Goal: Leave review/rating

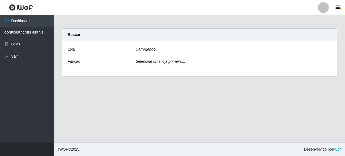
click at [144, 44] on div "[PERSON_NAME]... Função Selecione uma loja primeiro..." at bounding box center [199, 58] width 274 height 35
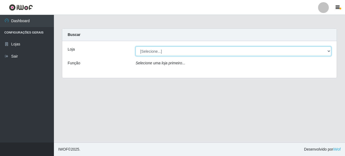
click at [159, 55] on select "[Selecione...] Supermercado Queiroz - [GEOGRAPHIC_DATA]" at bounding box center [234, 50] width 196 height 9
select select "496"
click at [136, 46] on select "[Selecione...] Supermercado Queiroz - [GEOGRAPHIC_DATA]" at bounding box center [234, 50] width 196 height 9
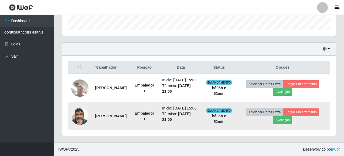
scroll to position [174, 0]
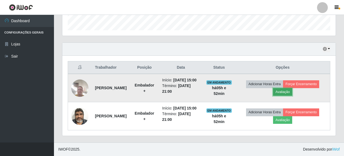
click at [288, 88] on button "Avaliação" at bounding box center [282, 92] width 19 height 8
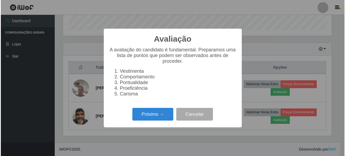
scroll to position [112, 270]
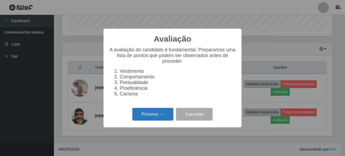
click at [156, 117] on button "Próximo →" at bounding box center [152, 114] width 41 height 13
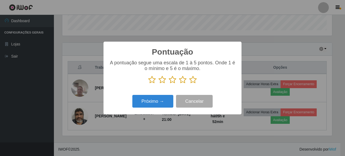
click at [196, 77] on icon at bounding box center [193, 79] width 8 height 8
click at [189, 84] on input "radio" at bounding box center [189, 84] width 0 height 0
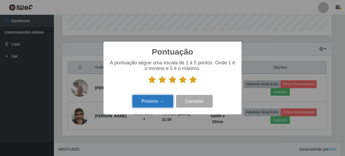
click at [163, 100] on button "Próximo →" at bounding box center [152, 101] width 41 height 13
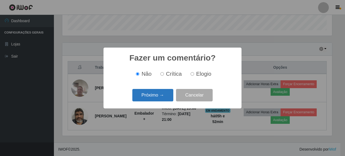
click at [150, 100] on button "Próximo →" at bounding box center [152, 95] width 41 height 13
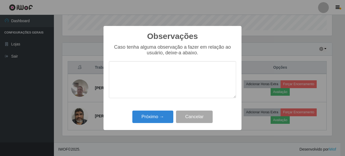
click at [152, 110] on div "Próximo → Cancelar" at bounding box center [172, 116] width 127 height 15
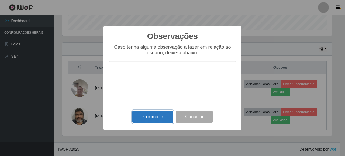
click at [153, 111] on button "Próximo →" at bounding box center [152, 116] width 41 height 13
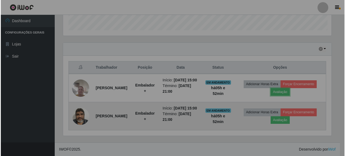
scroll to position [112, 273]
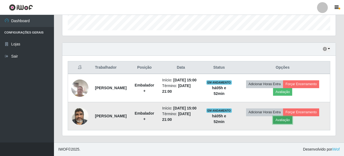
click at [292, 117] on button "Avaliação" at bounding box center [282, 120] width 19 height 8
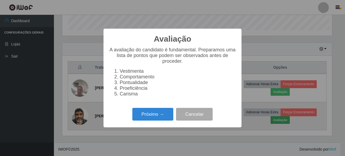
scroll to position [112, 270]
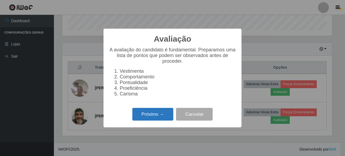
click at [157, 112] on button "Próximo →" at bounding box center [152, 114] width 41 height 13
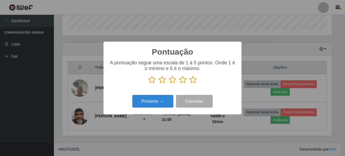
click at [196, 80] on icon at bounding box center [193, 79] width 8 height 8
click at [189, 84] on input "radio" at bounding box center [189, 84] width 0 height 0
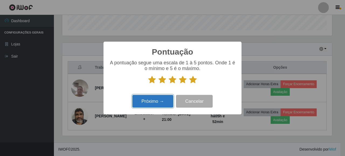
click at [143, 104] on button "Próximo →" at bounding box center [152, 101] width 41 height 13
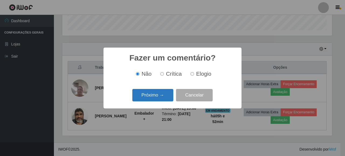
click at [155, 98] on button "Próximo →" at bounding box center [152, 95] width 41 height 13
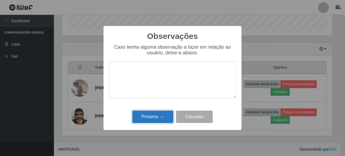
click at [160, 111] on button "Próximo →" at bounding box center [152, 116] width 41 height 13
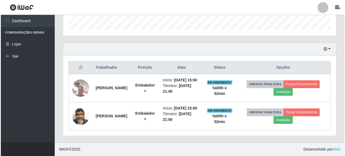
scroll to position [163, 0]
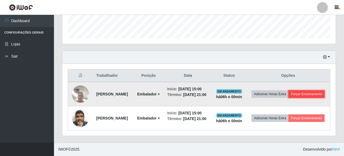
click at [300, 92] on button "Forçar Encerramento" at bounding box center [306, 94] width 36 height 8
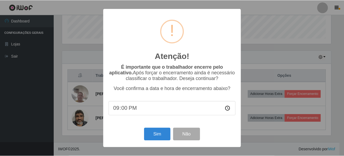
scroll to position [112, 270]
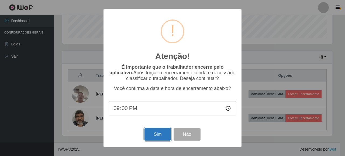
click at [155, 133] on button "Sim" at bounding box center [157, 134] width 26 height 13
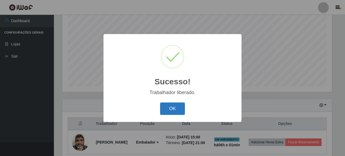
click at [176, 111] on button "OK" at bounding box center [172, 108] width 25 height 13
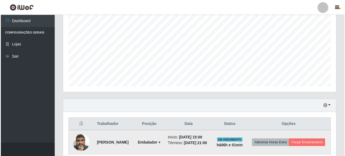
scroll to position [112, 273]
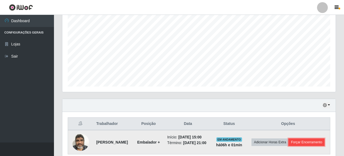
click at [294, 146] on button "Forçar Encerramento" at bounding box center [306, 142] width 36 height 8
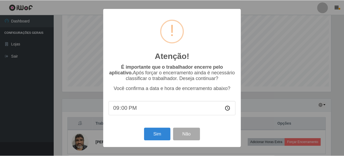
scroll to position [112, 270]
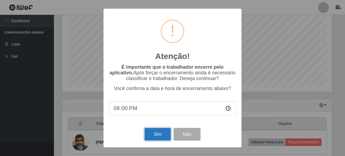
click at [163, 130] on button "Sim" at bounding box center [157, 134] width 26 height 13
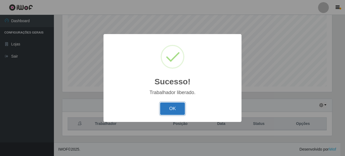
click at [177, 108] on button "OK" at bounding box center [172, 108] width 25 height 13
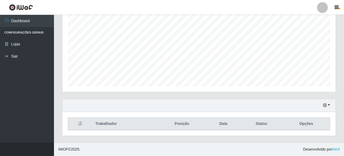
scroll to position [112, 273]
